Goal: Check status: Check status

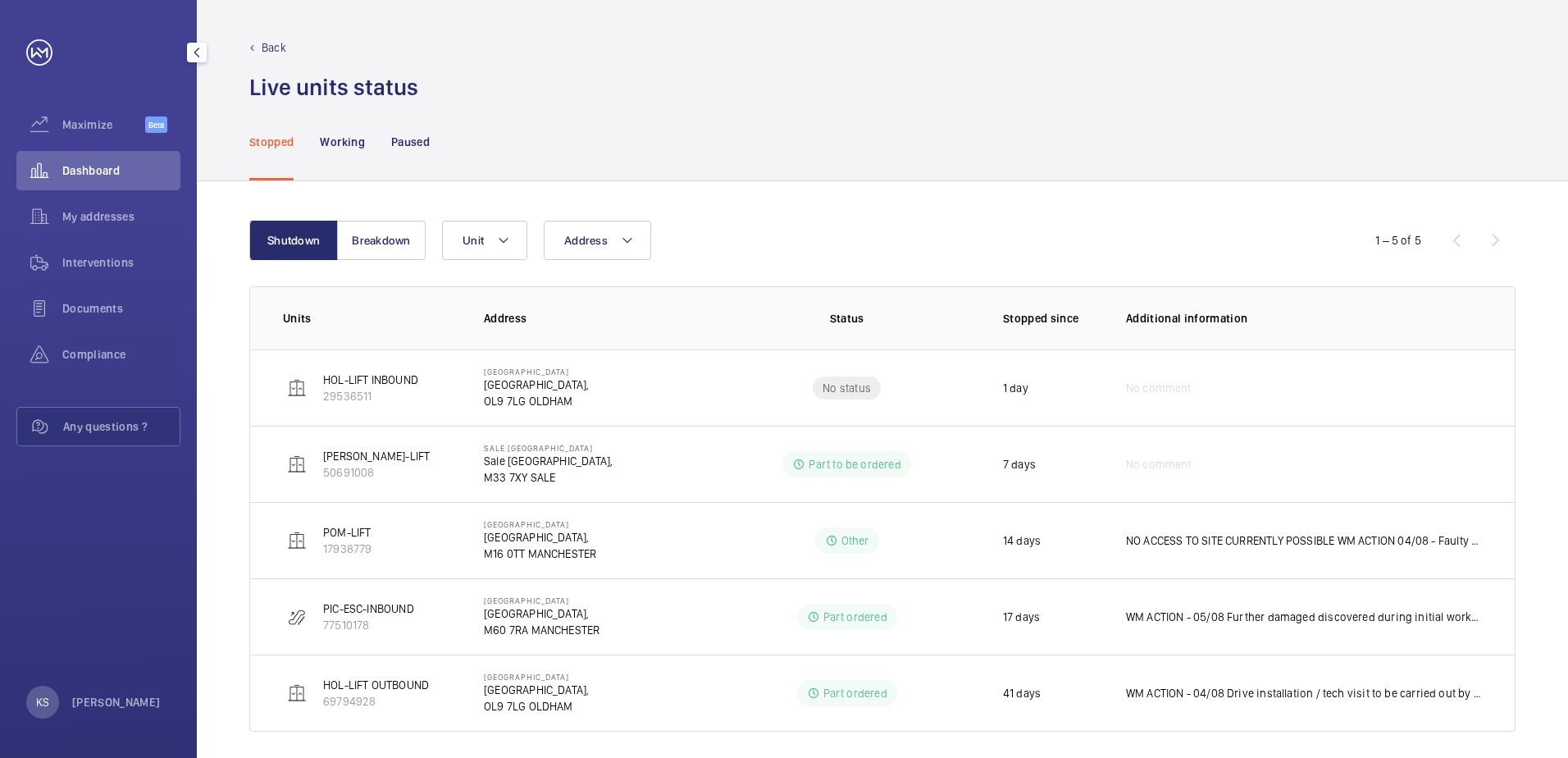
drag, startPoint x: 105, startPoint y: 169, endPoint x: 166, endPoint y: 189, distance: 64.2
click at [105, 169] on span "Dashboard" at bounding box center [121, 170] width 118 height 16
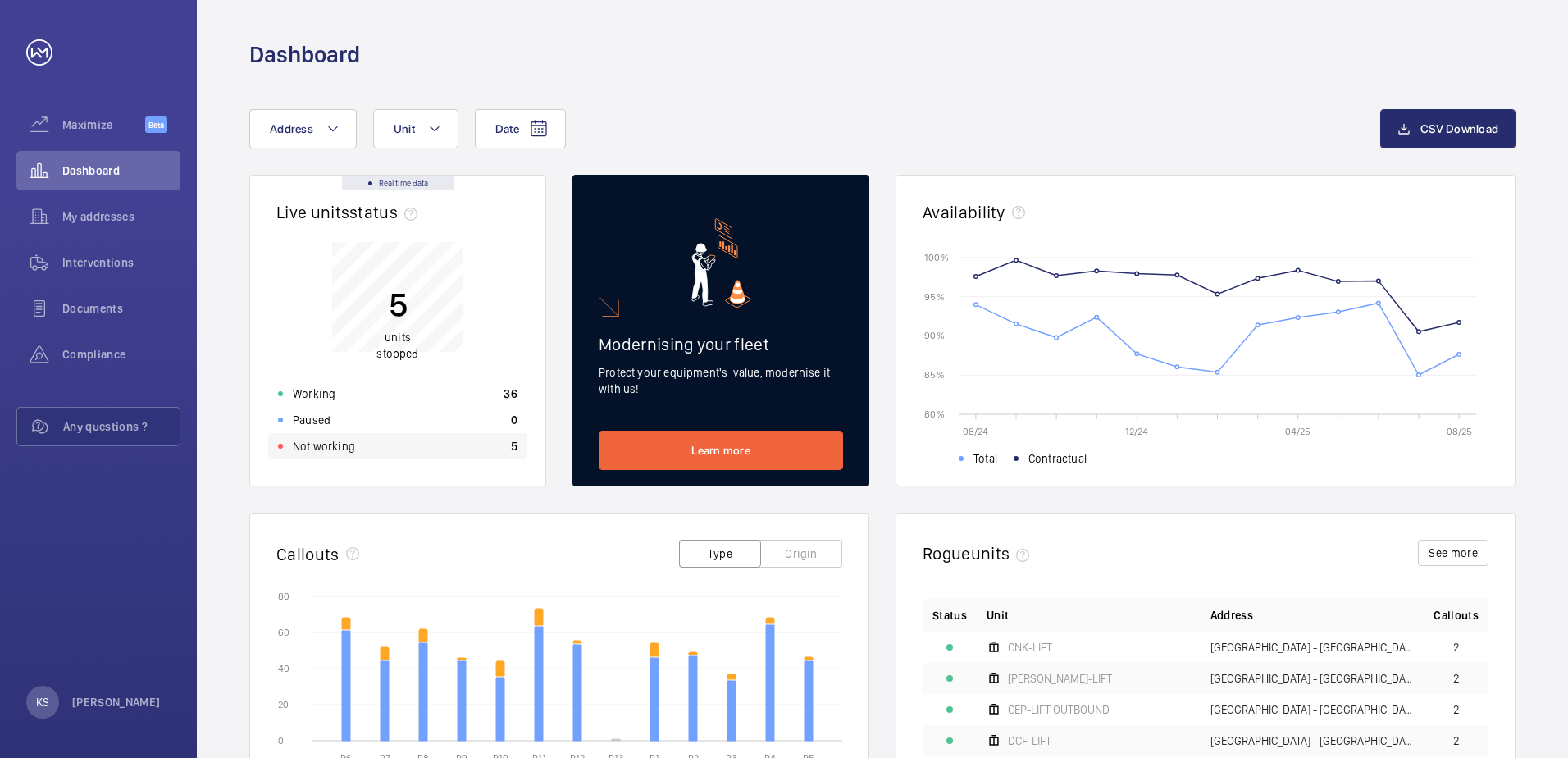
click at [372, 438] on div "Not working 5" at bounding box center [398, 445] width 259 height 26
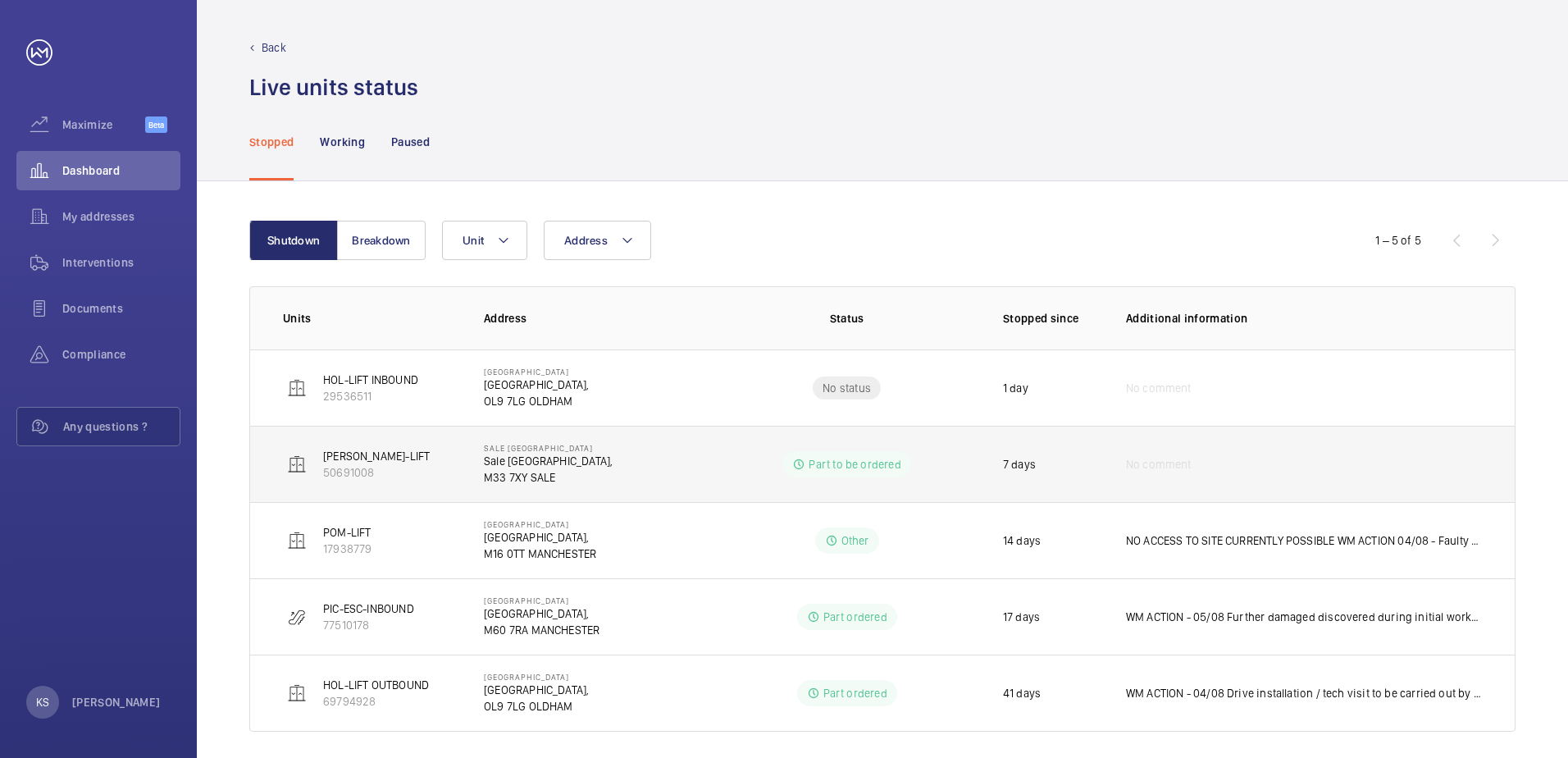
scroll to position [13, 0]
